Goal: Navigation & Orientation: Go to known website

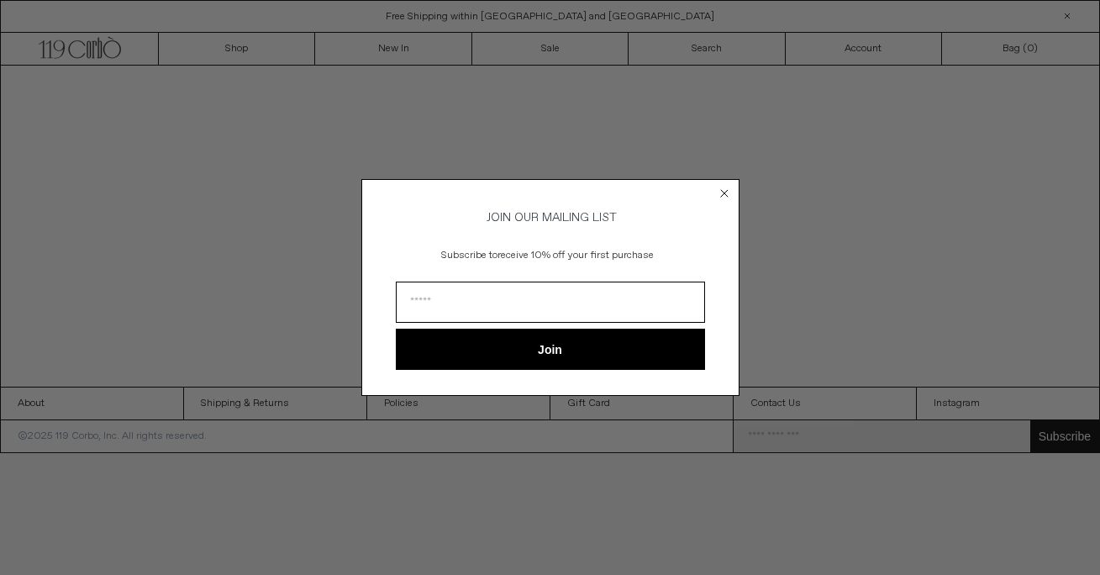
click at [724, 190] on icon "Close dialog" at bounding box center [724, 193] width 7 height 7
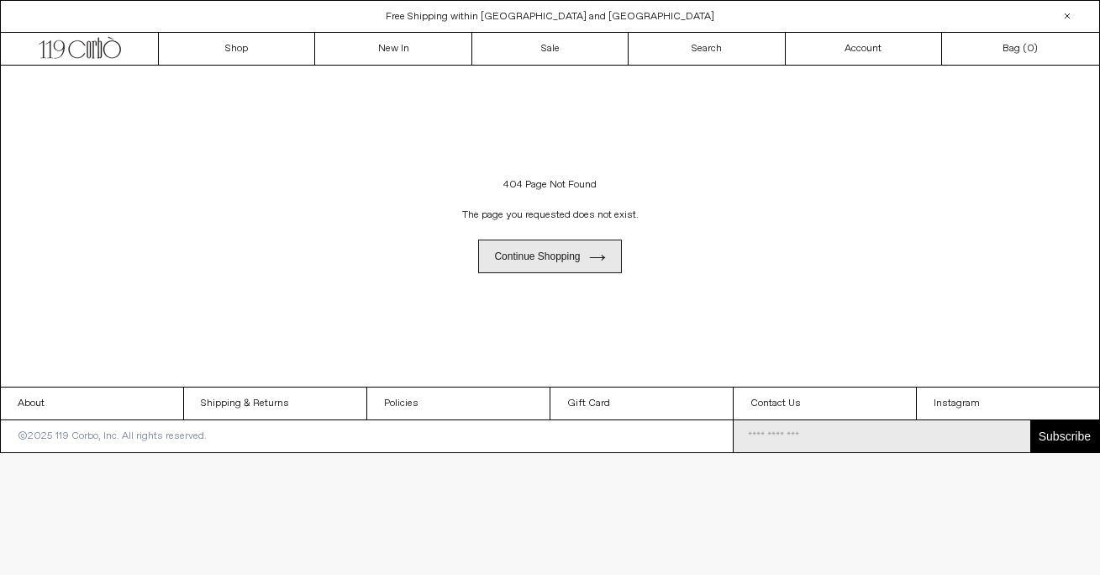
click at [592, 242] on link "Continue shopping" at bounding box center [549, 257] width 143 height 34
